Goal: Information Seeking & Learning: Learn about a topic

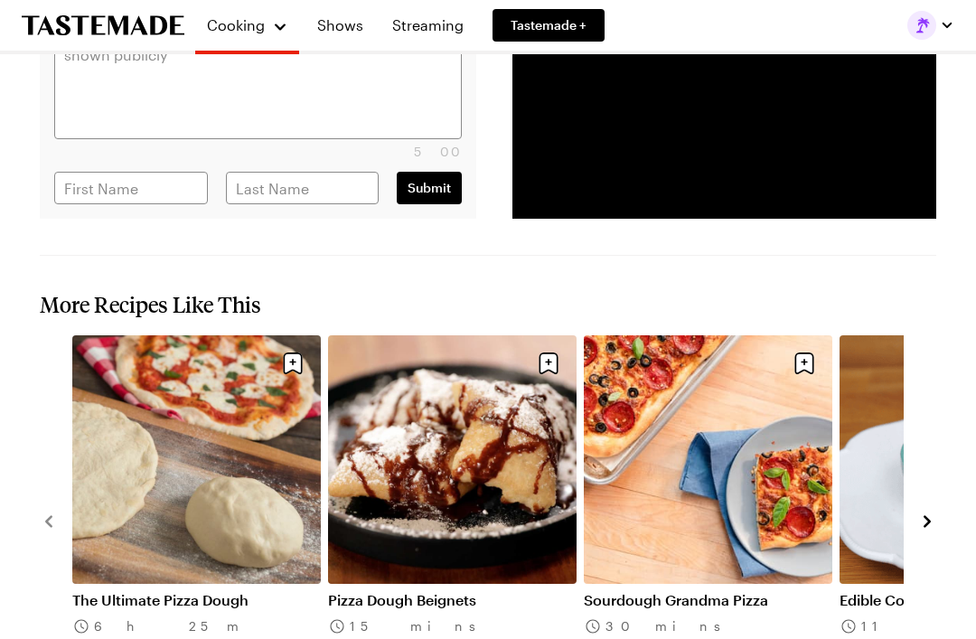
scroll to position [4050, 0]
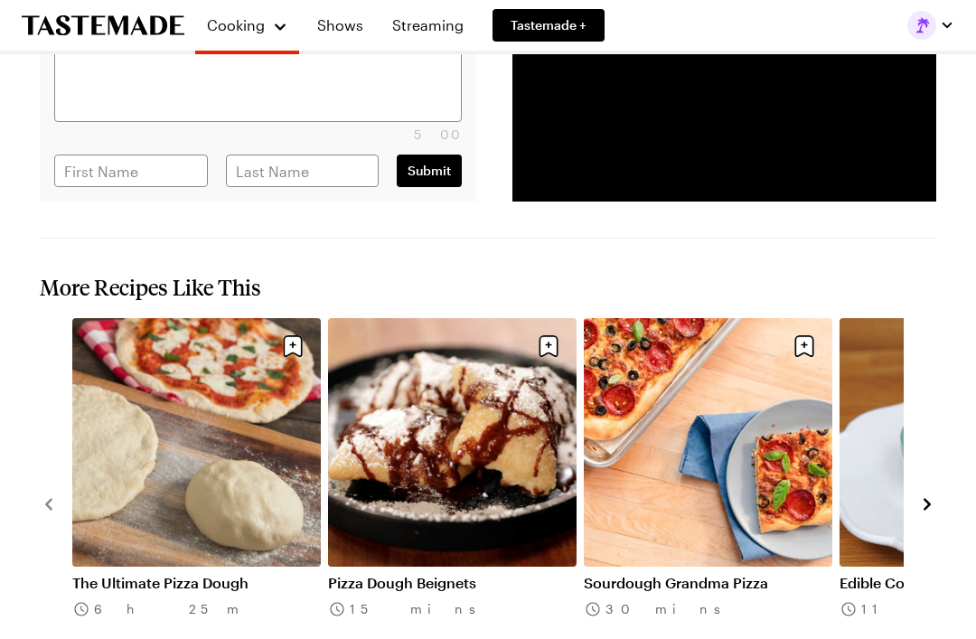
click at [926, 495] on icon "navigate to next item" at bounding box center [927, 504] width 18 height 18
click at [926, 499] on icon "navigate to next item" at bounding box center [927, 505] width 7 height 12
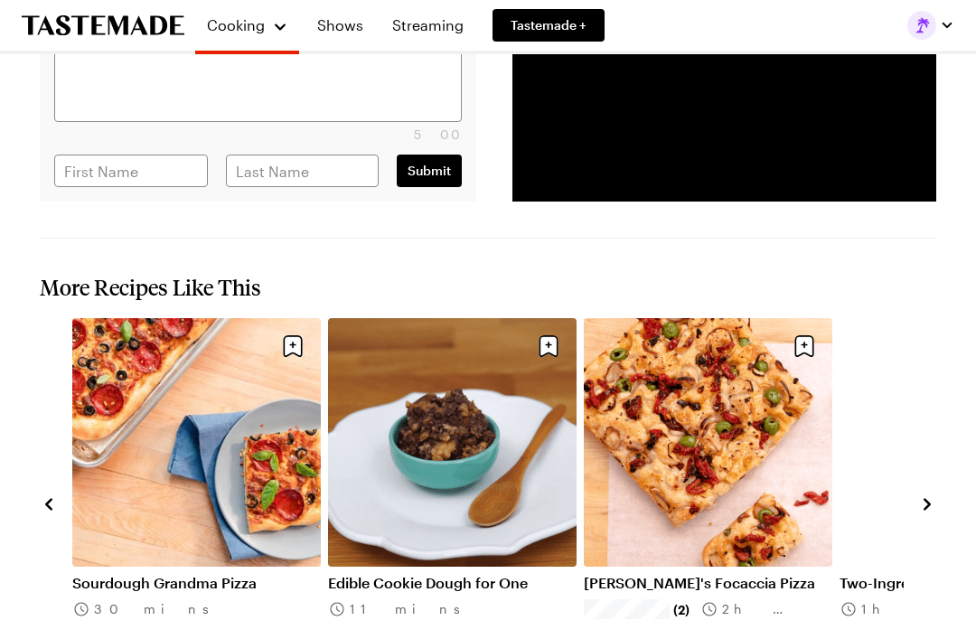
click at [926, 495] on icon "navigate to next item" at bounding box center [927, 504] width 18 height 18
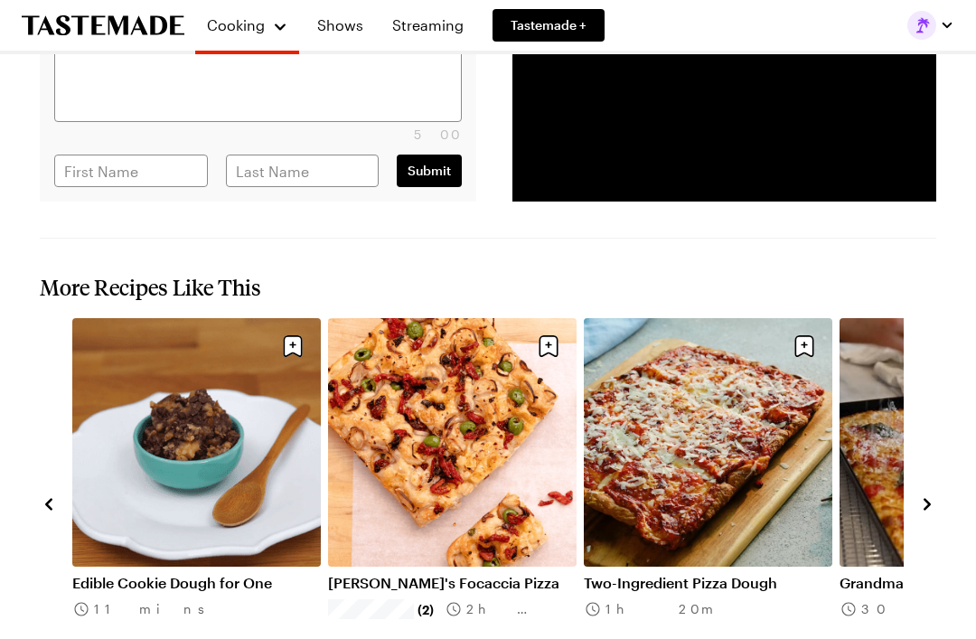
click at [932, 495] on icon "navigate to next item" at bounding box center [927, 504] width 18 height 18
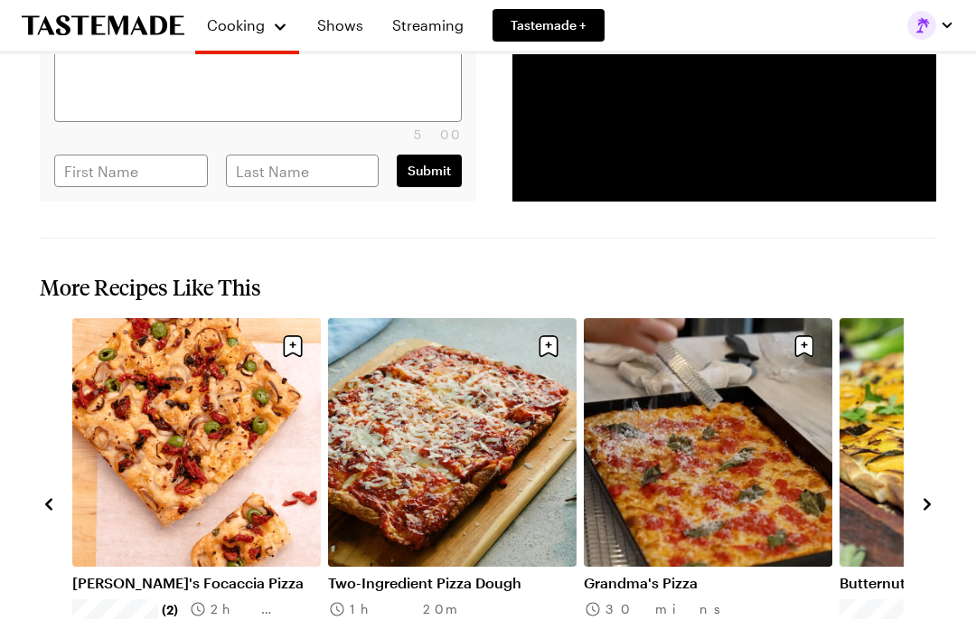
click at [926, 495] on icon "navigate to next item" at bounding box center [927, 504] width 18 height 18
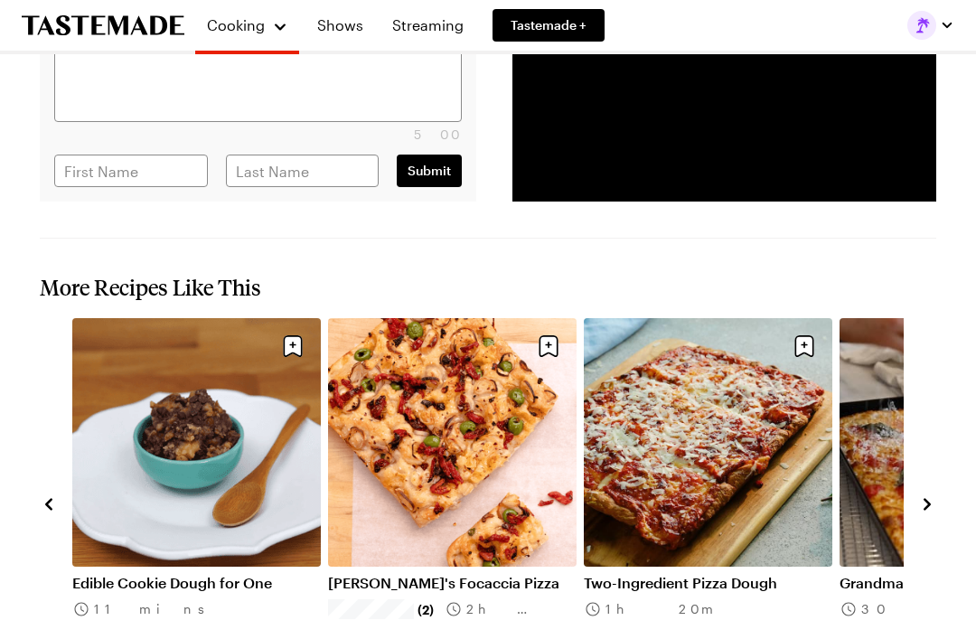
click at [455, 574] on link "[PERSON_NAME]'s Focaccia Pizza" at bounding box center [452, 583] width 249 height 18
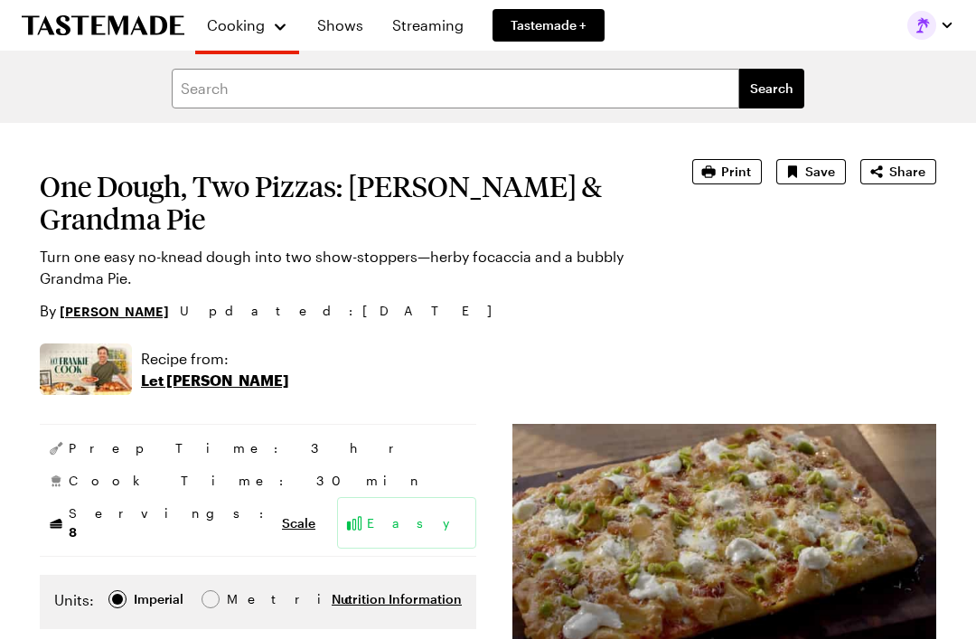
scroll to position [3071, 0]
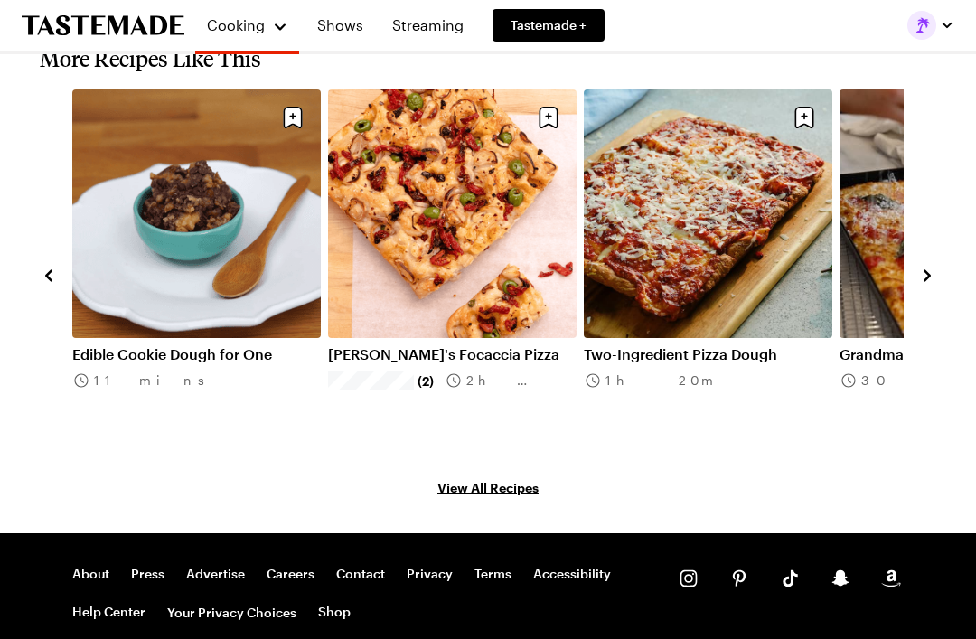
type textarea "x"
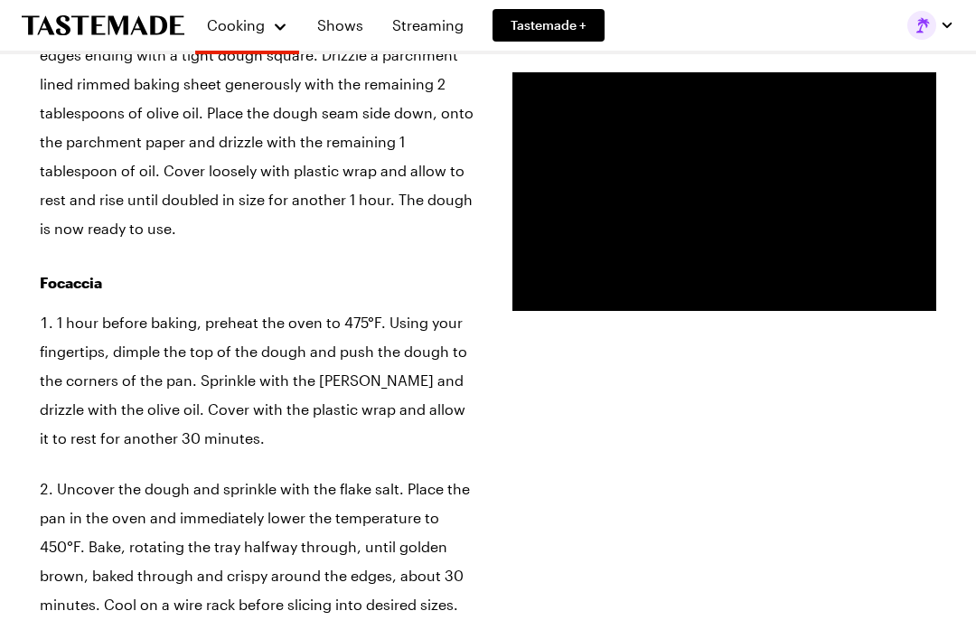
scroll to position [2083, 0]
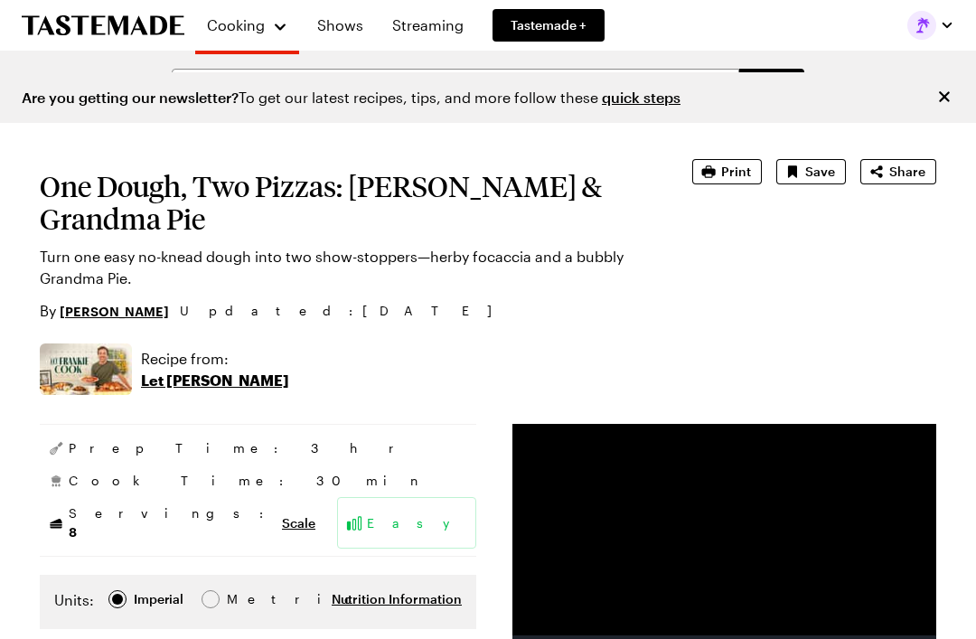
type textarea "x"
